Goal: Transaction & Acquisition: Purchase product/service

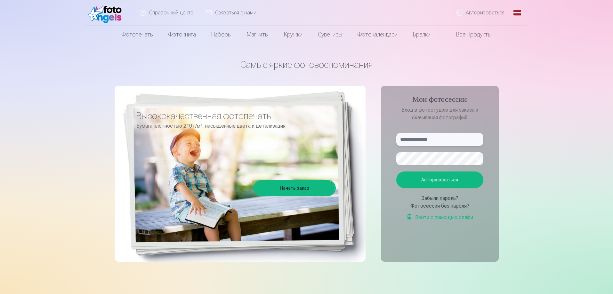
click at [421, 140] on input "text" at bounding box center [439, 139] width 87 height 13
type input "**********"
click at [454, 180] on font "Авторизоваться" at bounding box center [439, 179] width 37 height 5
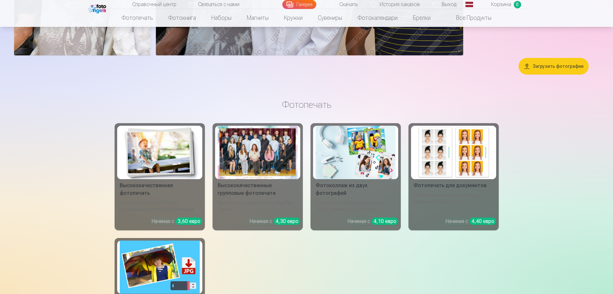
scroll to position [2943, 0]
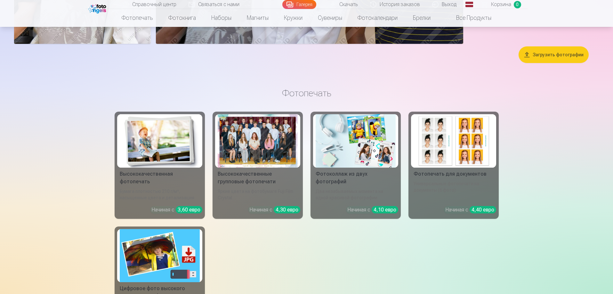
click at [267, 157] on div at bounding box center [258, 140] width 80 height 53
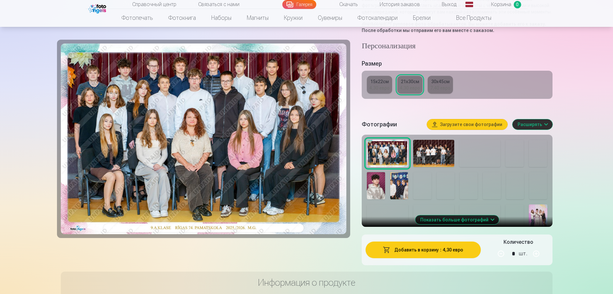
scroll to position [96, 0]
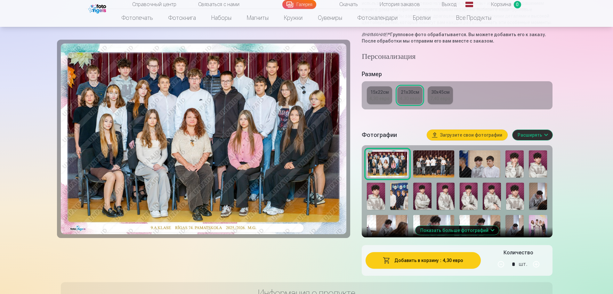
click at [437, 163] on img at bounding box center [433, 164] width 41 height 28
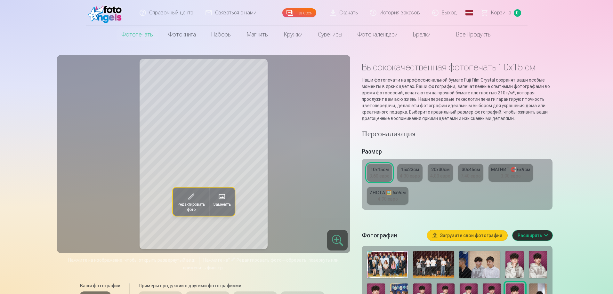
click at [515, 270] on img at bounding box center [514, 265] width 18 height 28
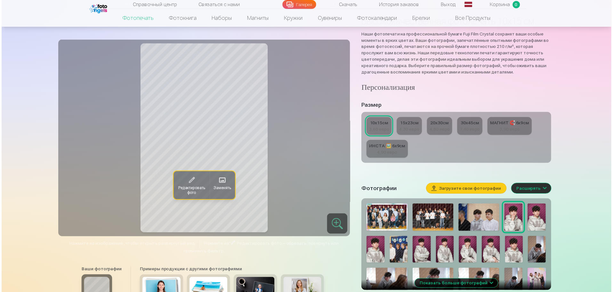
scroll to position [64, 0]
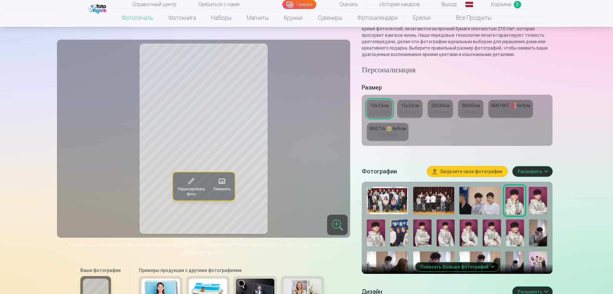
click at [543, 206] on img at bounding box center [538, 201] width 18 height 28
click at [369, 232] on img at bounding box center [376, 232] width 18 height 27
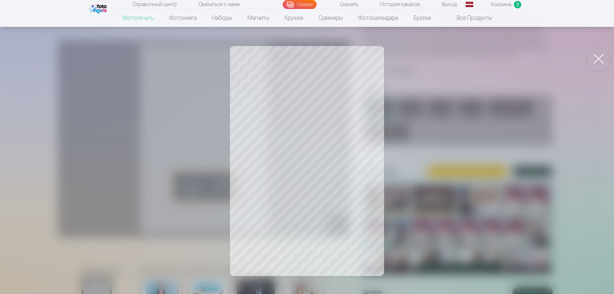
click at [599, 59] on button at bounding box center [599, 59] width 26 height 26
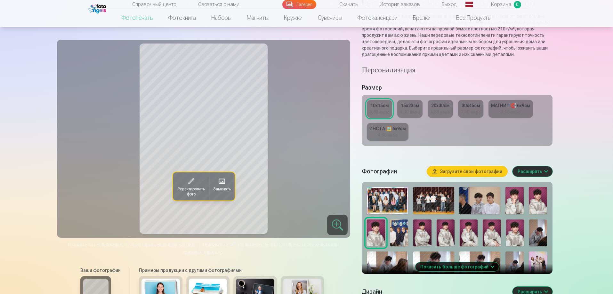
click at [485, 203] on img at bounding box center [479, 201] width 41 height 28
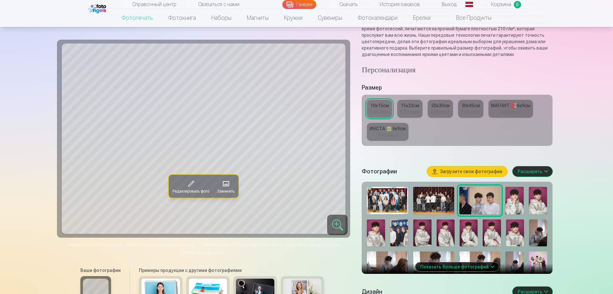
click at [432, 202] on img at bounding box center [433, 201] width 41 height 28
click at [388, 259] on img at bounding box center [387, 265] width 41 height 28
click at [433, 257] on img at bounding box center [433, 265] width 41 height 28
click at [473, 255] on img at bounding box center [479, 265] width 41 height 28
click at [511, 263] on img at bounding box center [514, 265] width 18 height 28
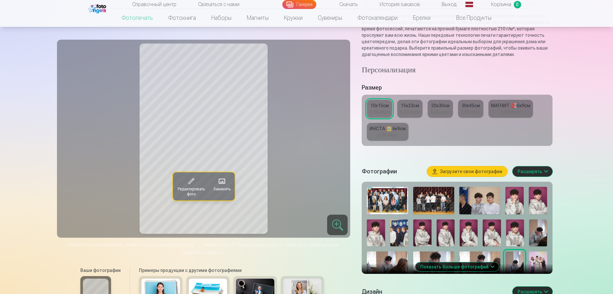
click at [539, 268] on img at bounding box center [538, 265] width 18 height 28
click at [385, 202] on img at bounding box center [387, 201] width 41 height 28
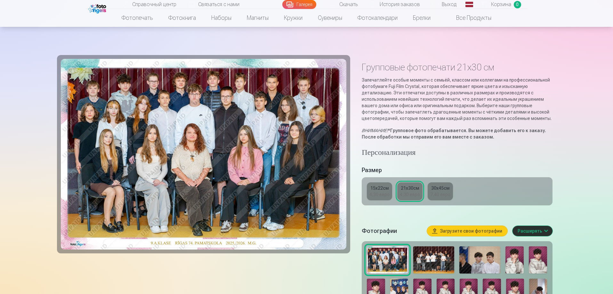
scroll to position [96, 0]
